Goal: Task Accomplishment & Management: Manage account settings

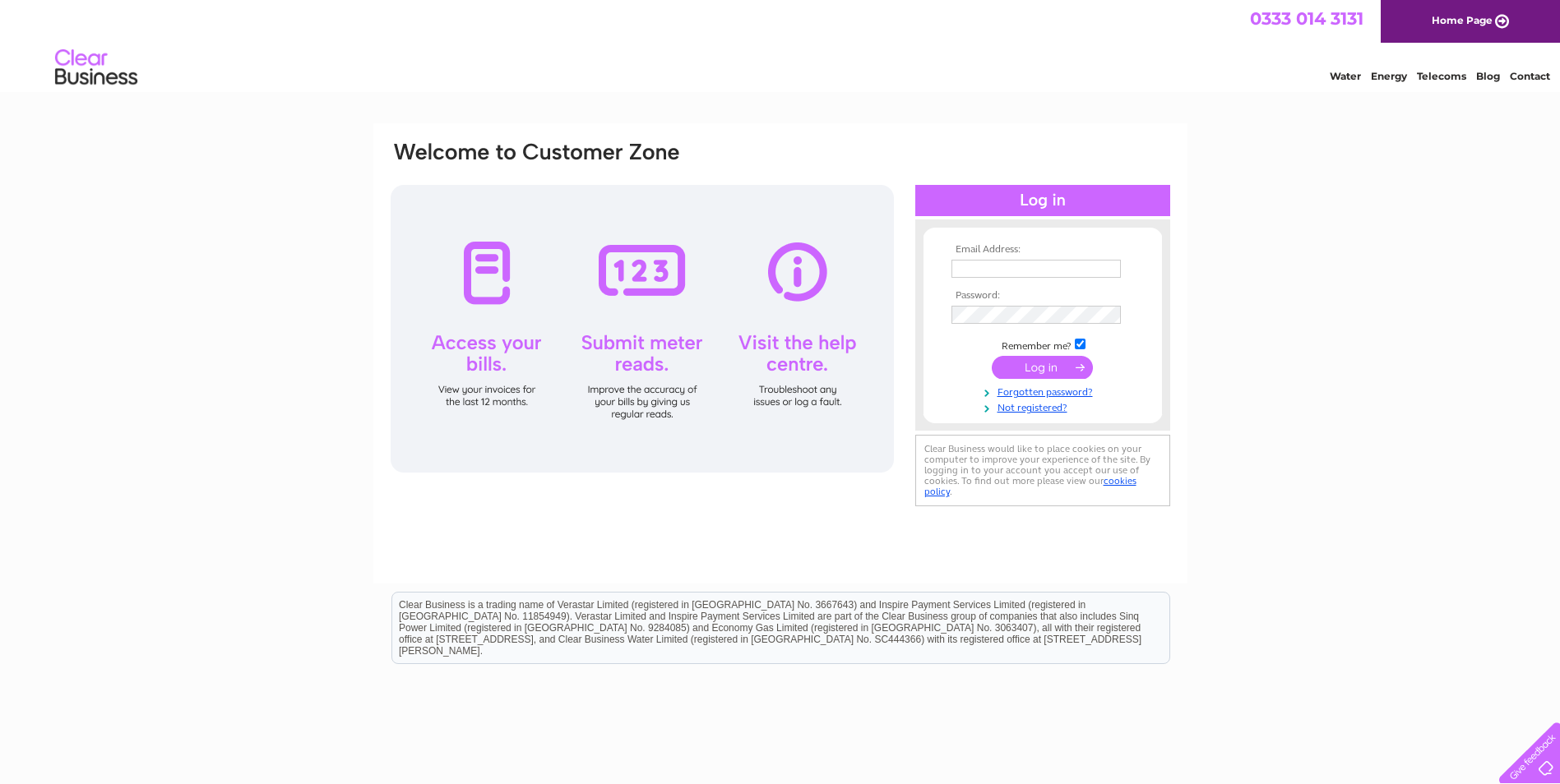
type input "[PERSON_NAME][EMAIL_ADDRESS][DOMAIN_NAME]"
click at [1037, 369] on input "submit" at bounding box center [1043, 367] width 101 height 23
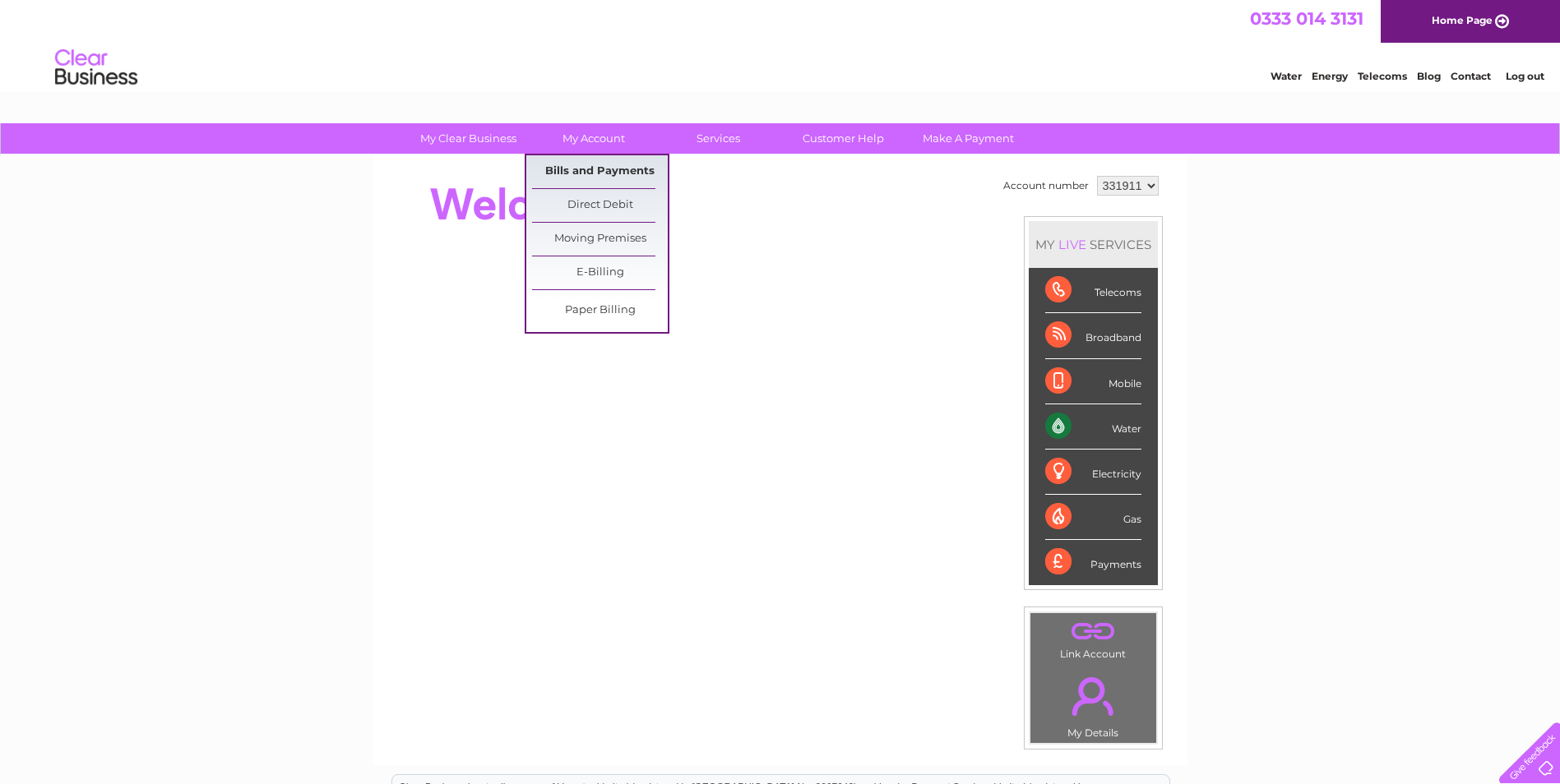
click at [599, 169] on link "Bills and Payments" at bounding box center [599, 172] width 135 height 33
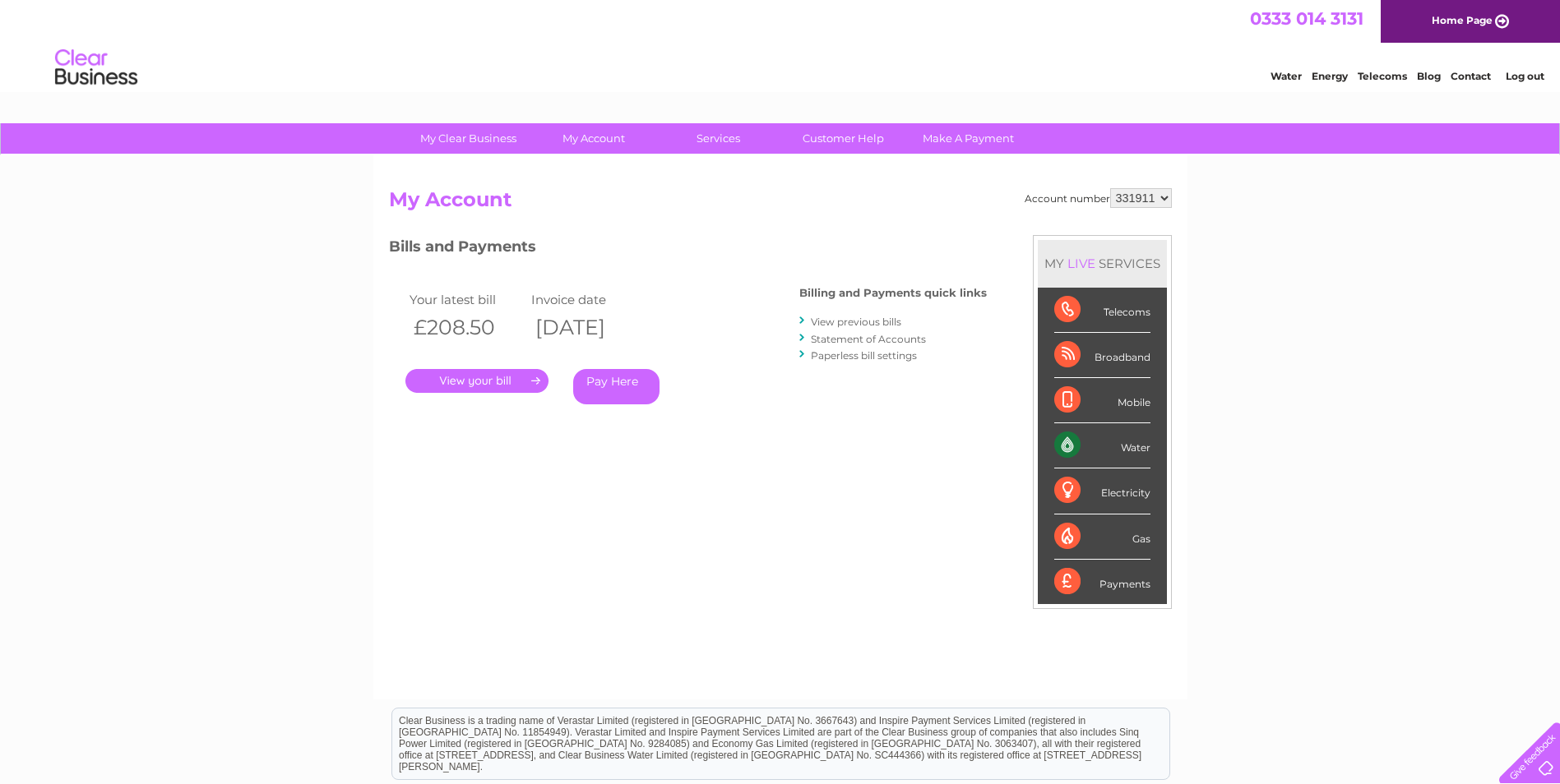
click at [476, 384] on link "." at bounding box center [476, 381] width 143 height 23
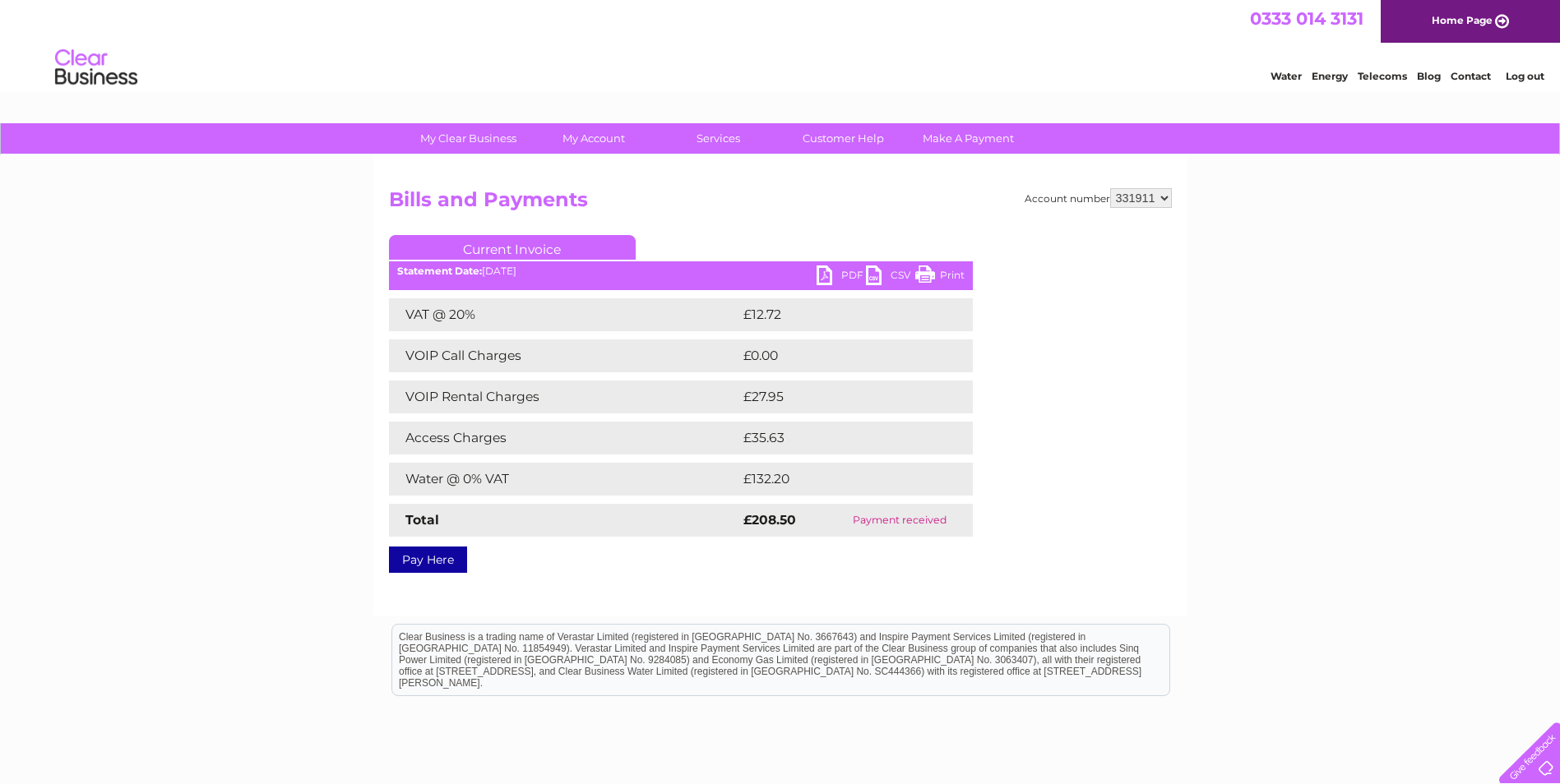
click at [830, 269] on link "PDF" at bounding box center [841, 278] width 50 height 23
